Goal: Information Seeking & Learning: Check status

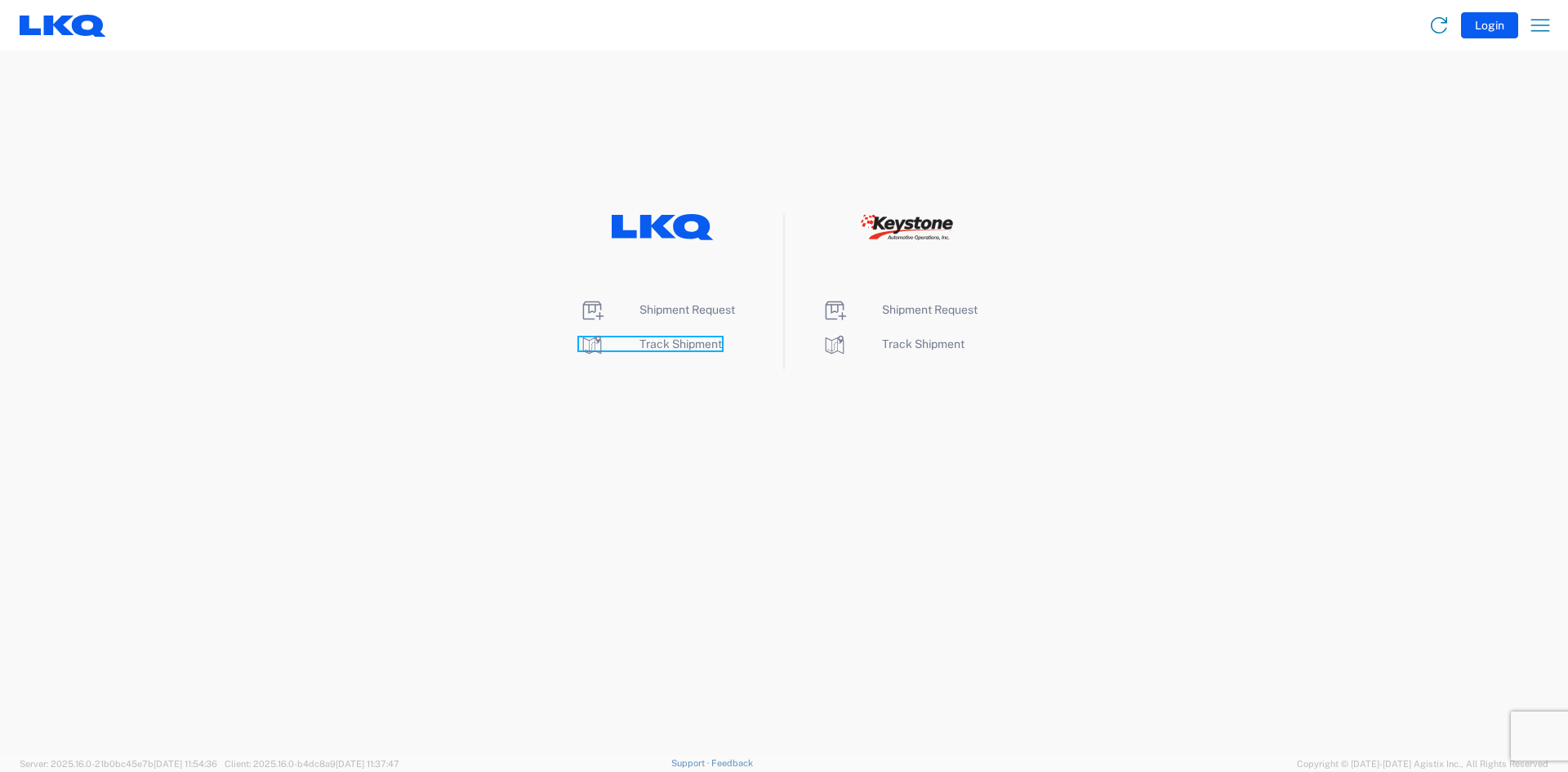
click at [646, 344] on span "Track Shipment" at bounding box center [680, 343] width 83 height 13
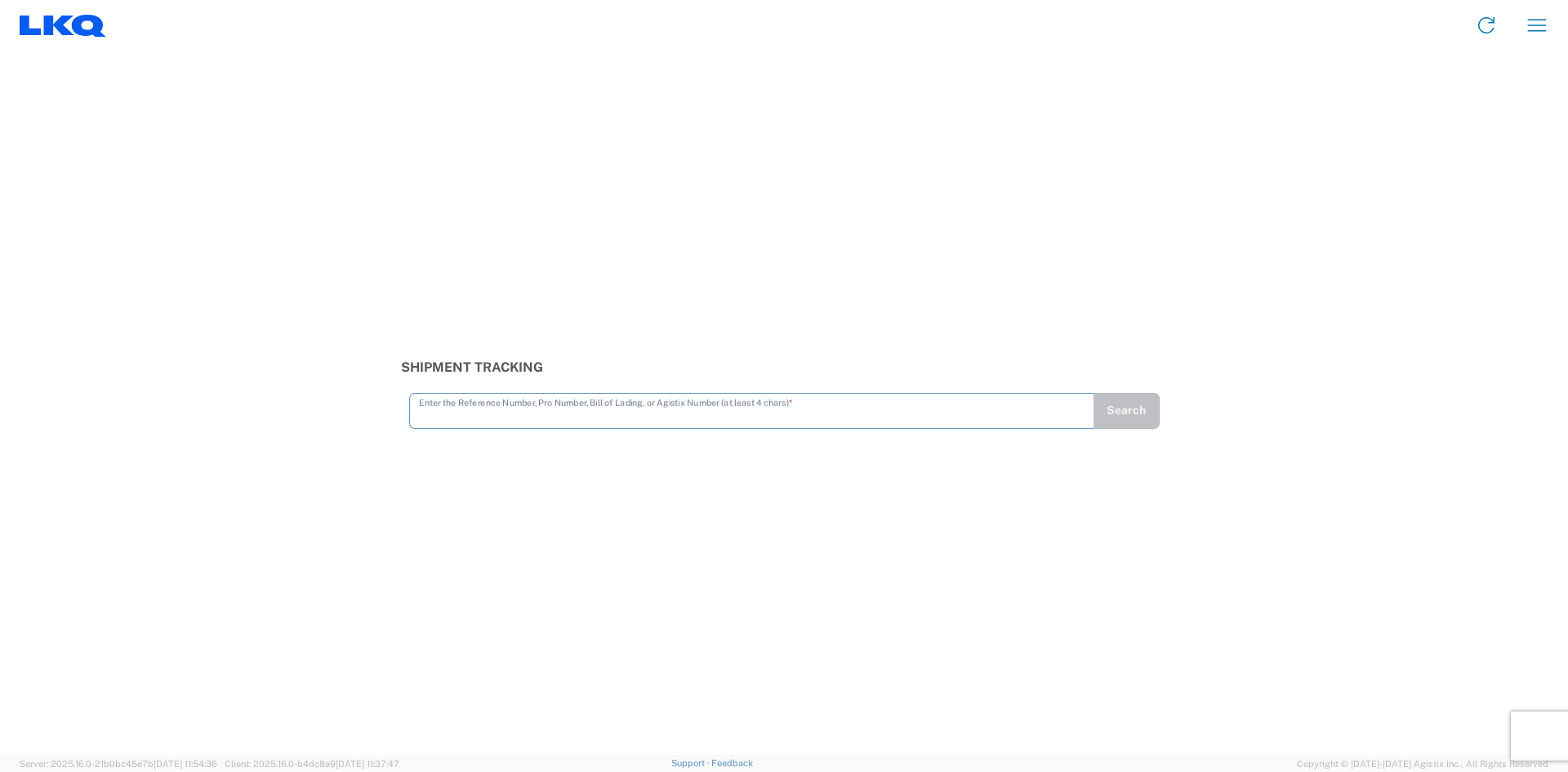
click at [614, 415] on input "text" at bounding box center [751, 409] width 666 height 29
type input "56163985"
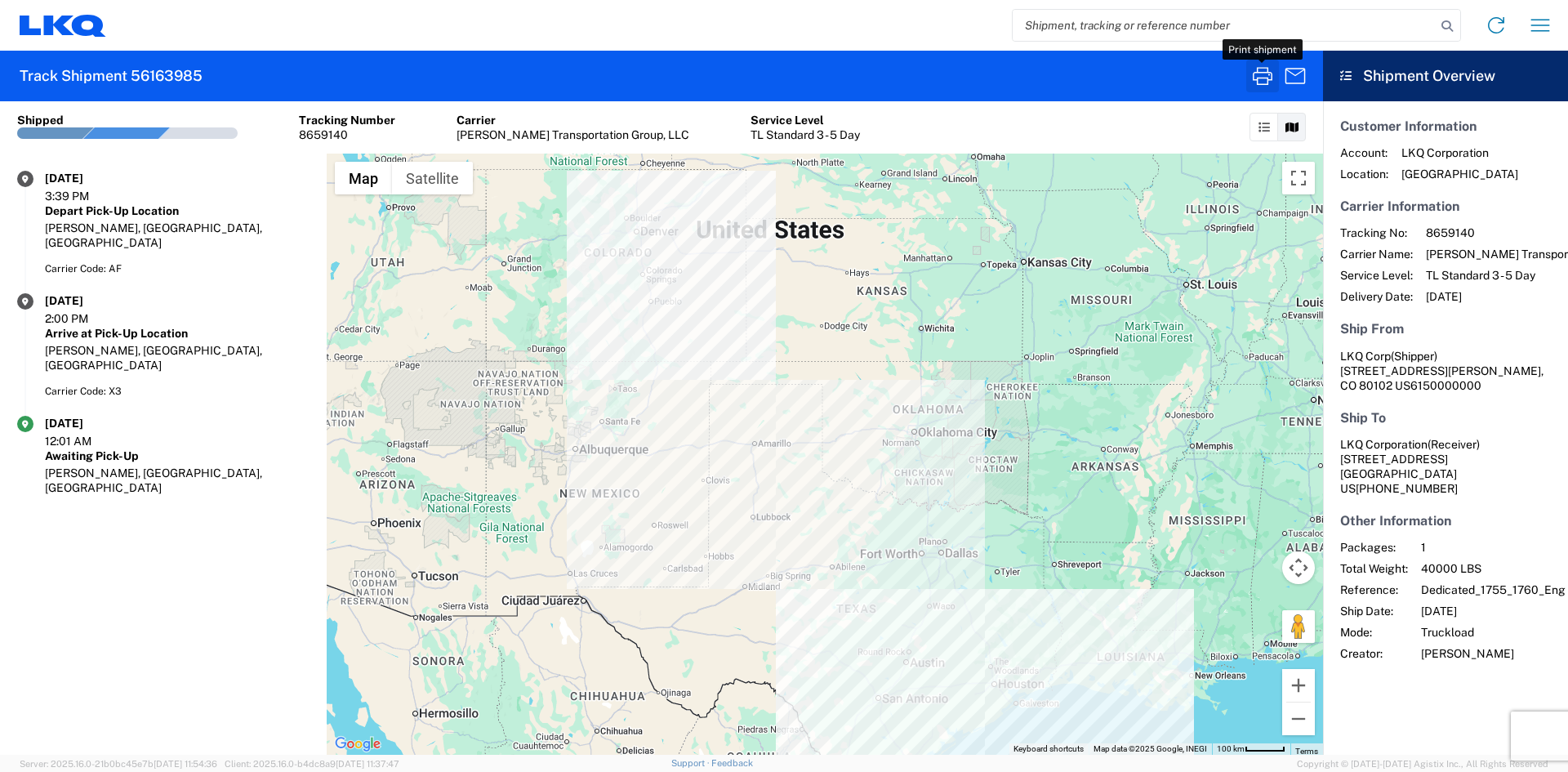
click at [1251, 82] on icon "button" at bounding box center [1262, 76] width 27 height 27
